Goal: Check status: Check status

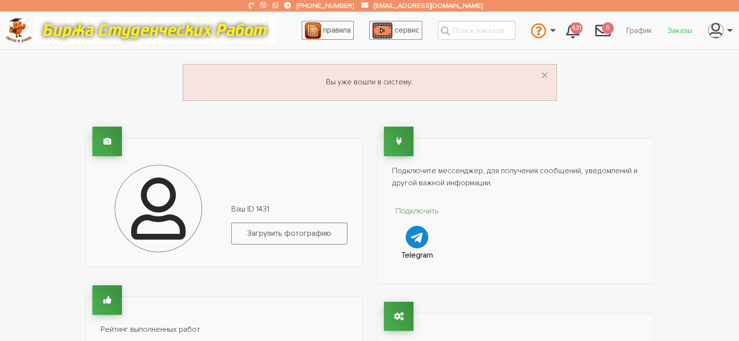
click at [677, 32] on link "Заказы" at bounding box center [680, 30] width 40 height 18
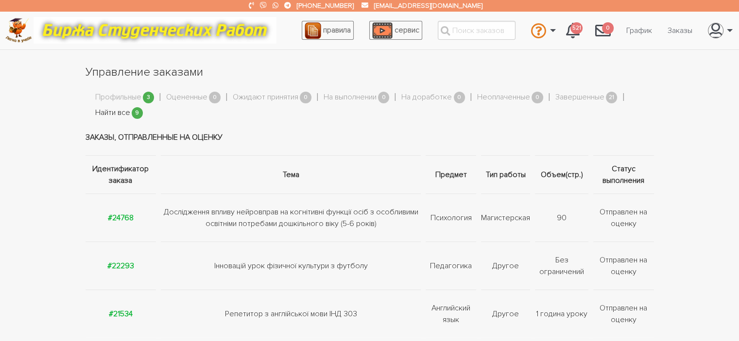
click at [115, 112] on link "Найти все" at bounding box center [112, 113] width 35 height 13
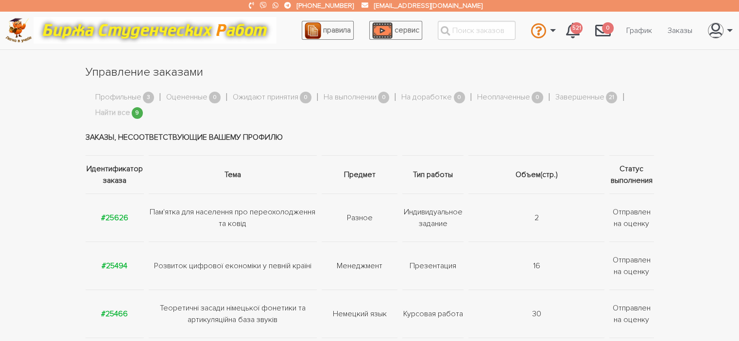
click at [113, 210] on td "#25626" at bounding box center [115, 218] width 61 height 48
click at [113, 217] on strong "#25626" at bounding box center [114, 218] width 27 height 10
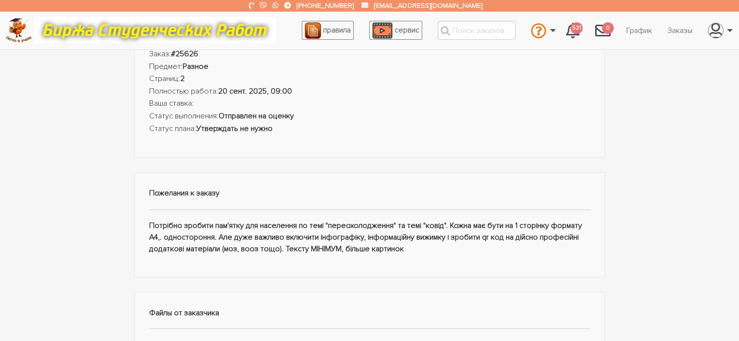
scroll to position [119, 0]
